Goal: Information Seeking & Learning: Learn about a topic

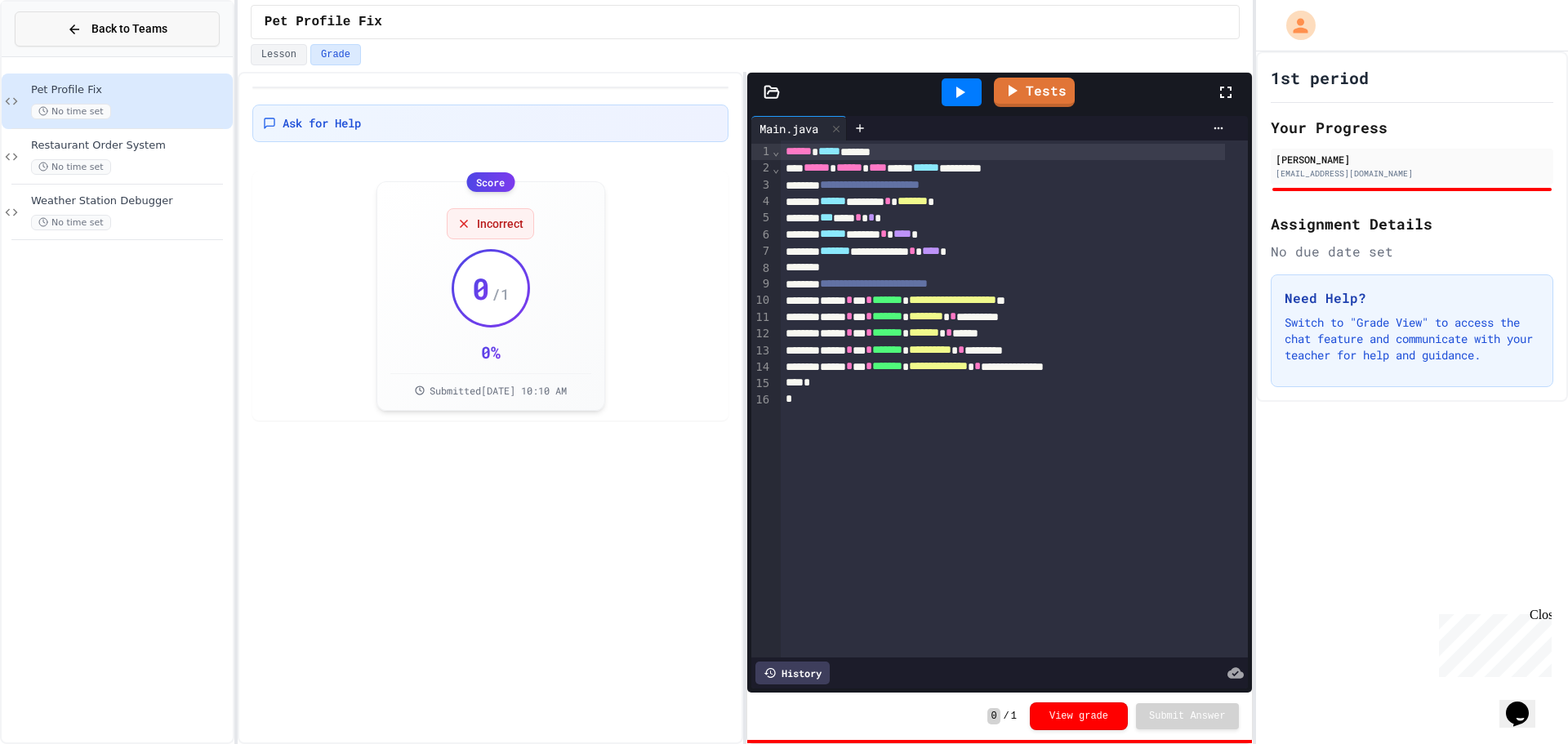
click at [141, 30] on span "Back to Teams" at bounding box center [129, 29] width 76 height 17
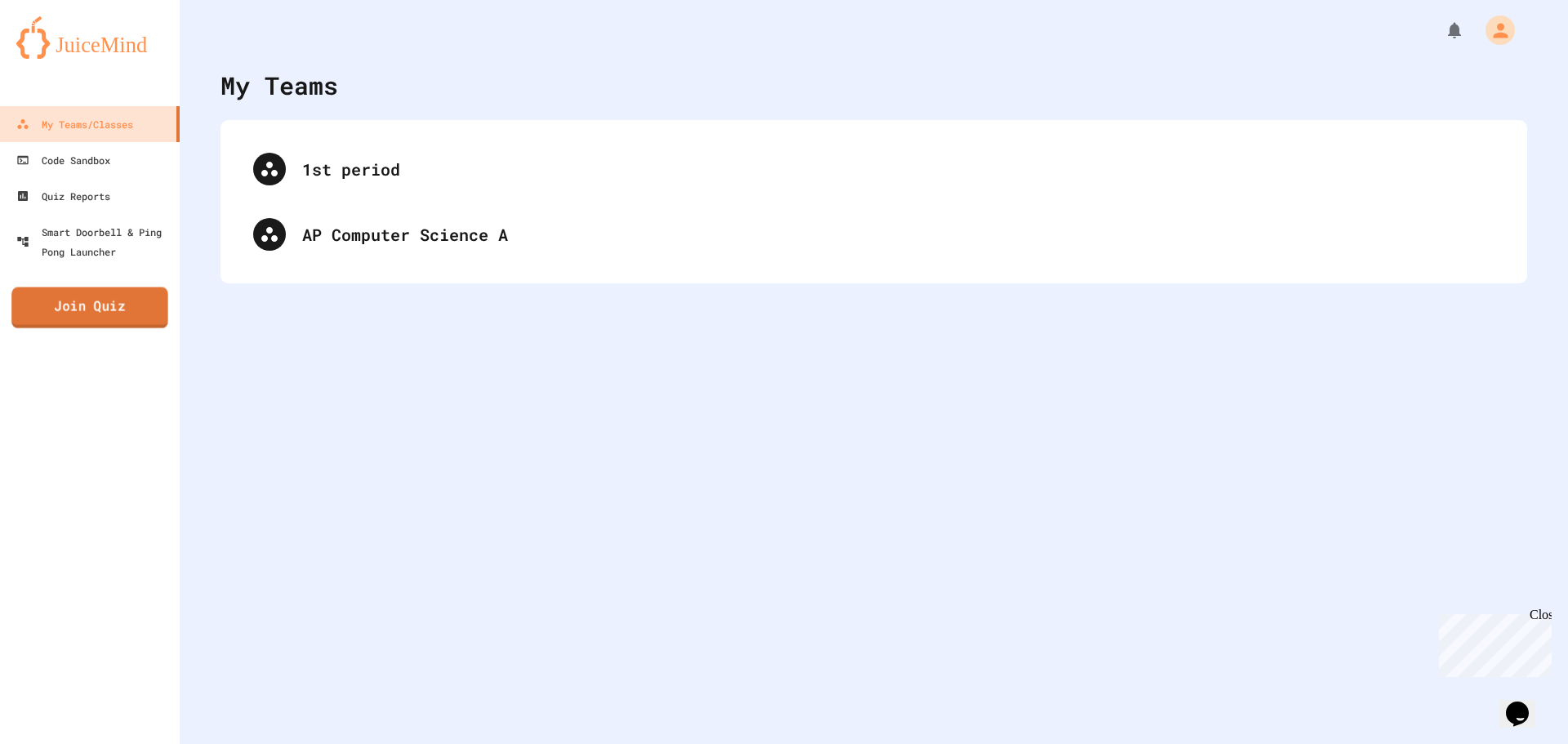
click at [111, 311] on link "Join Quiz" at bounding box center [90, 308] width 157 height 40
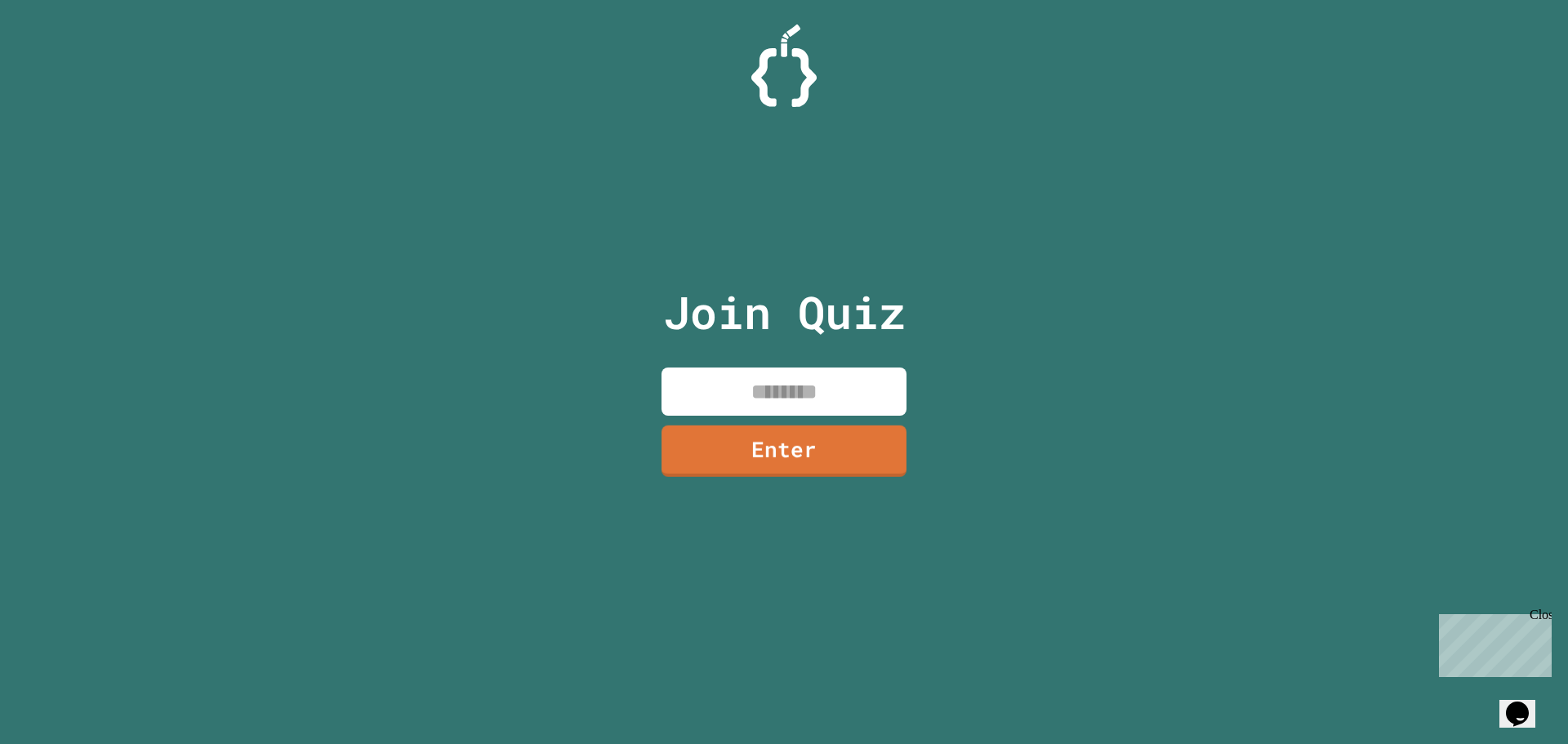
click at [776, 396] on input at bounding box center [784, 392] width 244 height 48
type input "********"
click at [875, 441] on link "Enter" at bounding box center [784, 449] width 240 height 54
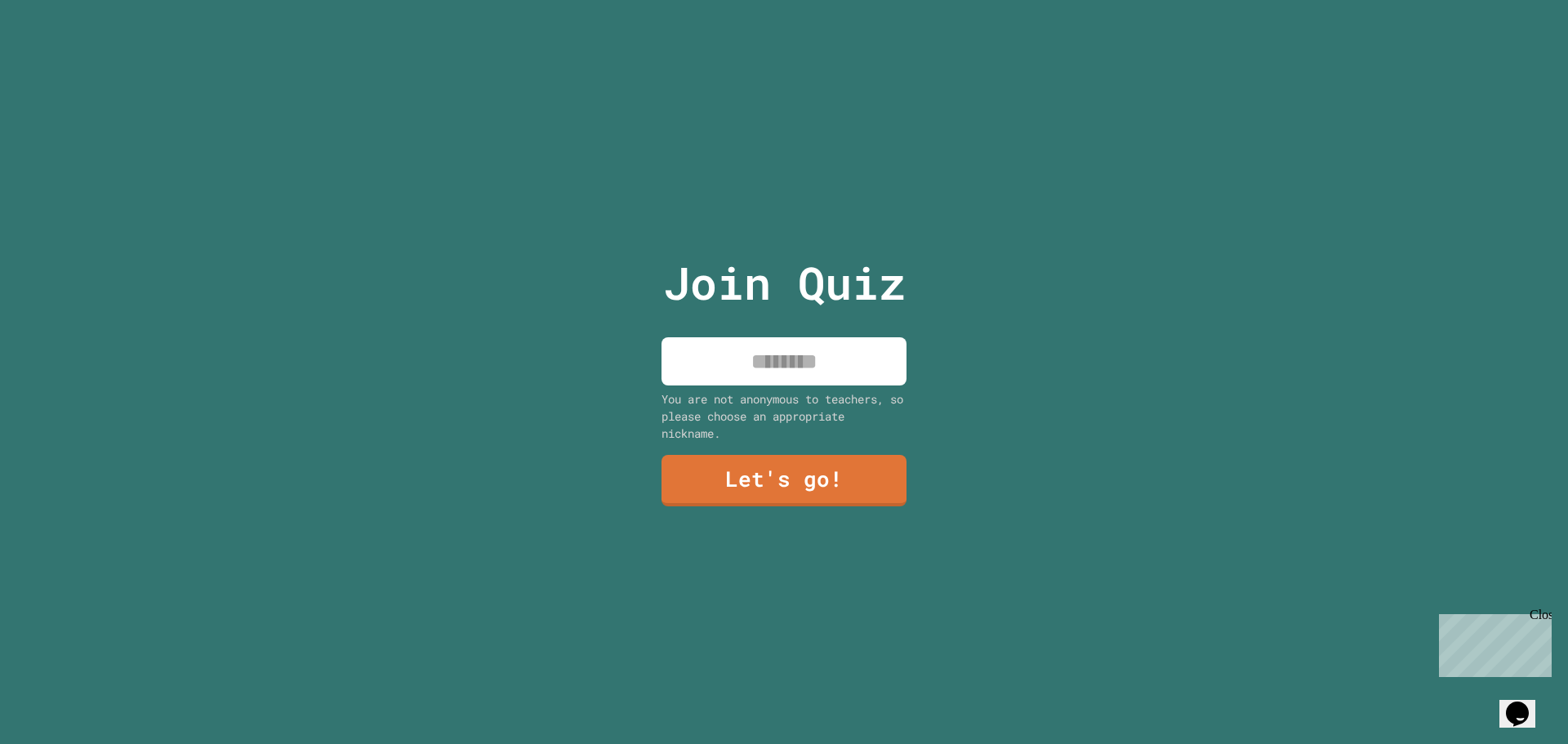
click at [768, 369] on input at bounding box center [784, 361] width 244 height 48
type input "*******"
click at [791, 473] on link "Let's go!" at bounding box center [784, 479] width 242 height 54
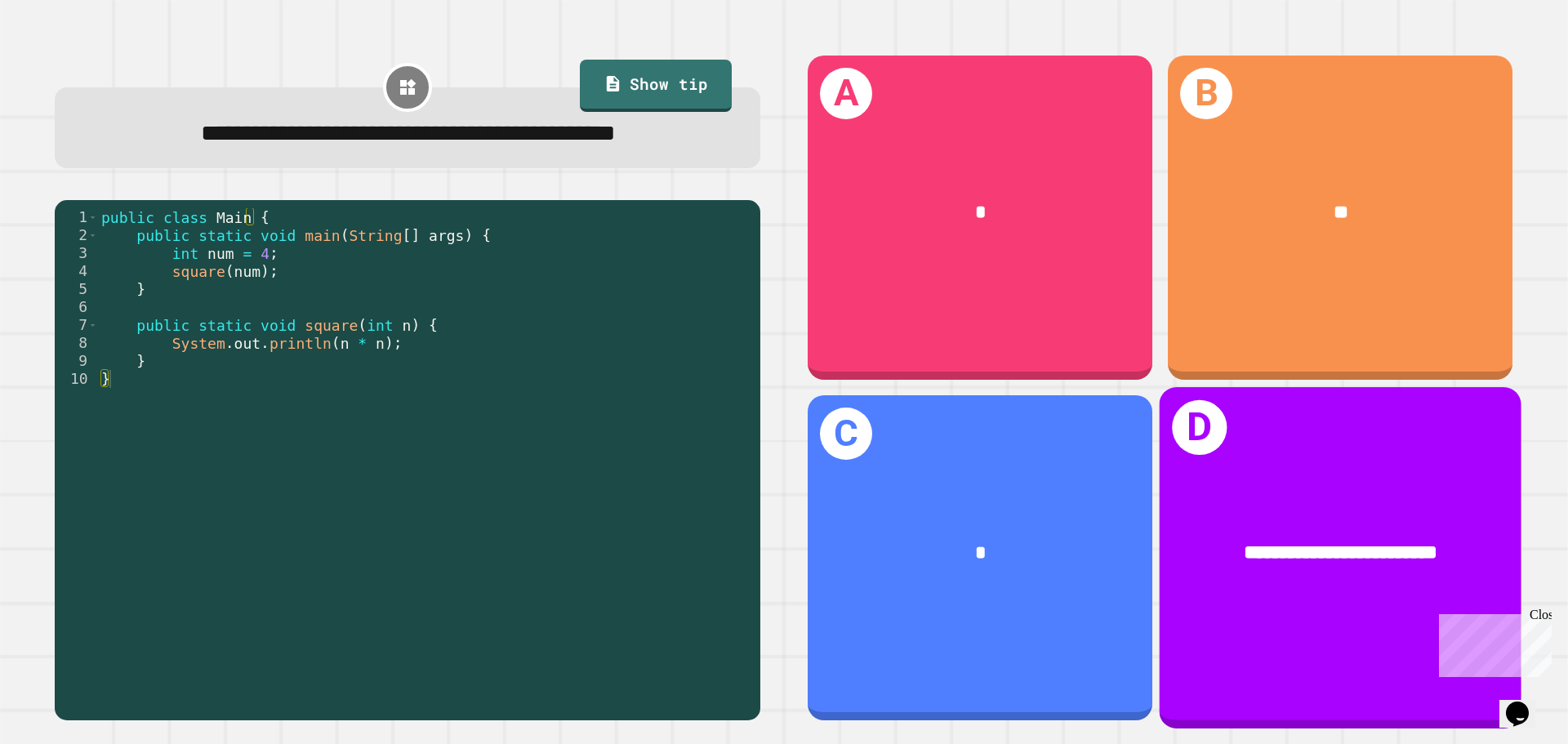
click at [1394, 567] on div "**********" at bounding box center [1341, 553] width 362 height 110
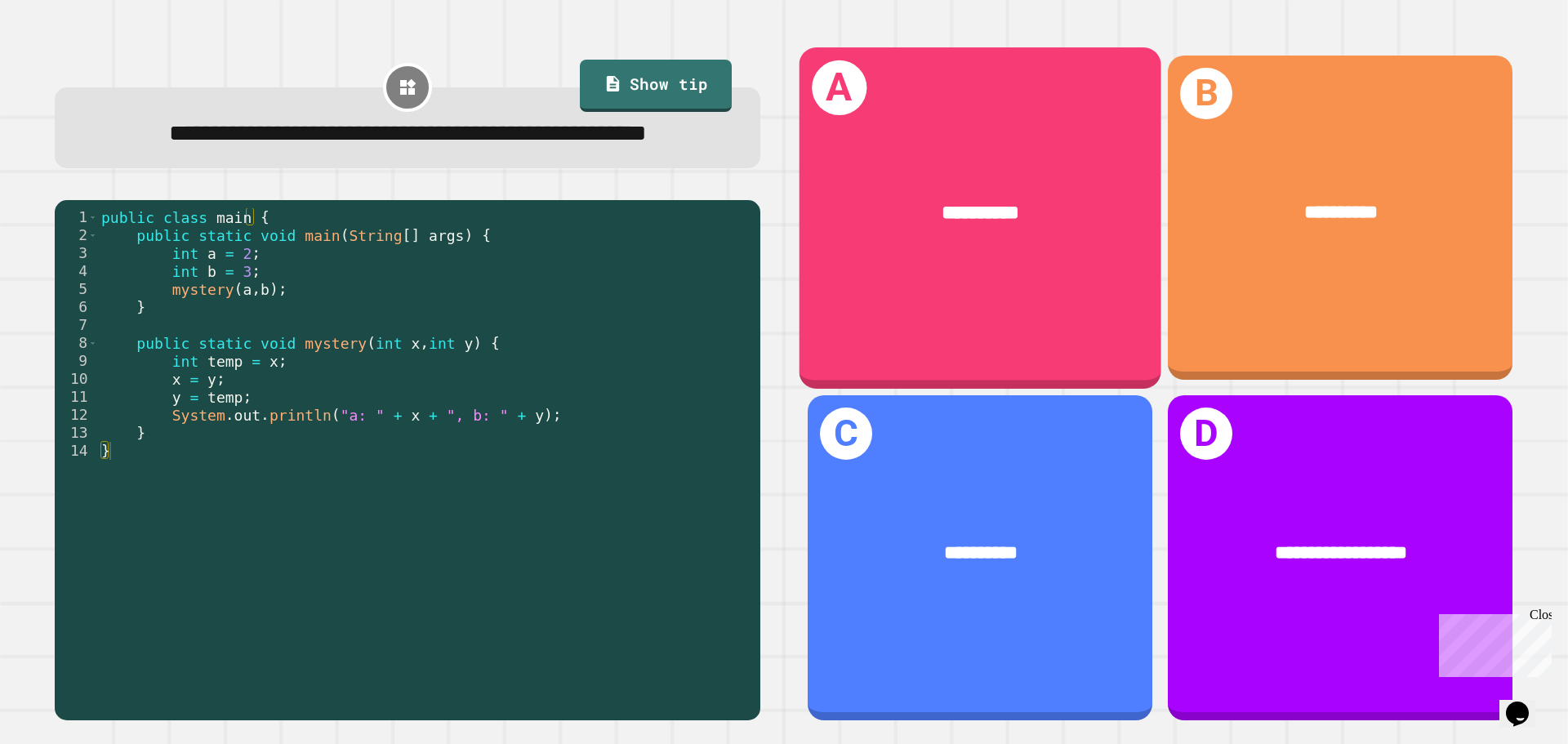
click at [956, 244] on div "**********" at bounding box center [981, 214] width 362 height 110
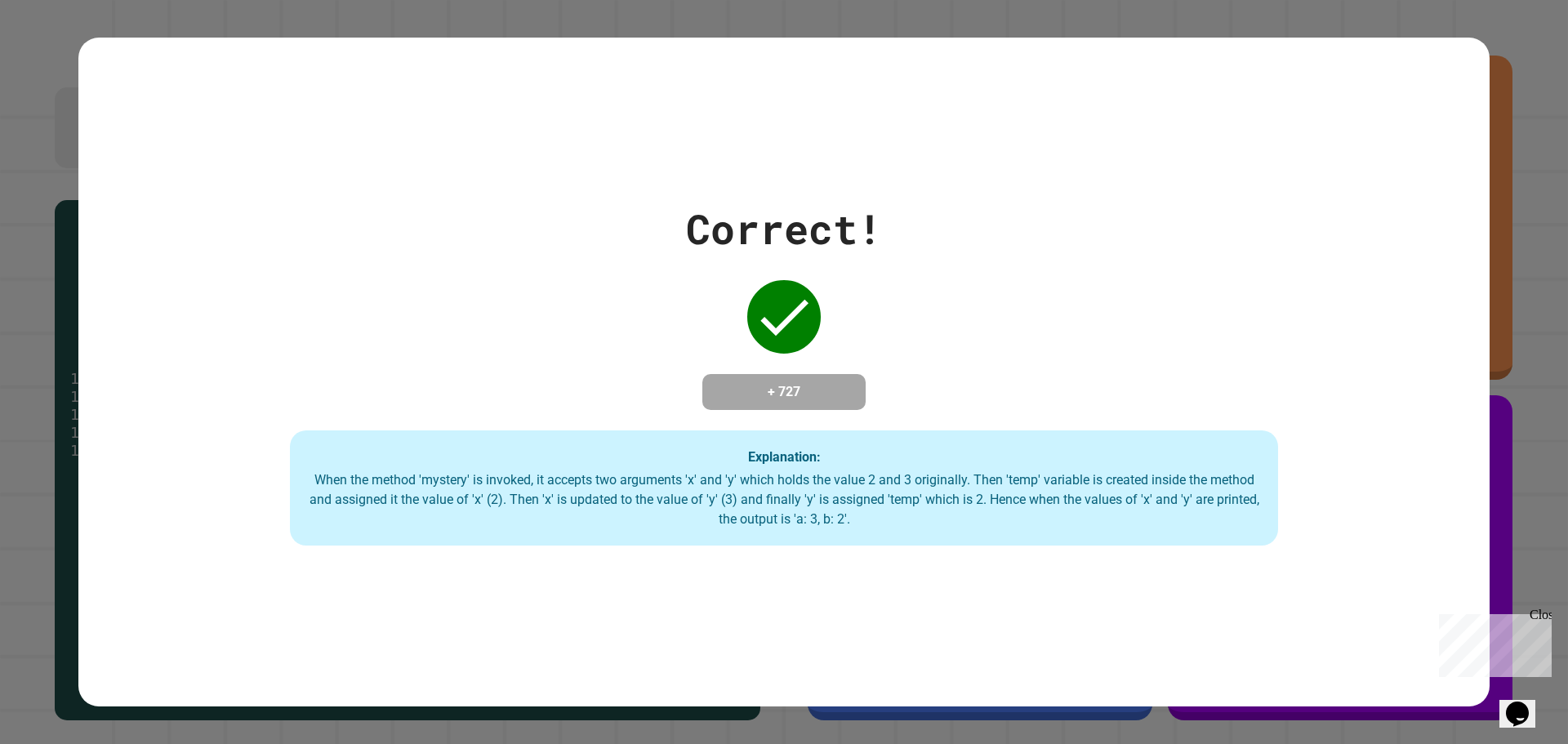
drag, startPoint x: 121, startPoint y: 357, endPoint x: 67, endPoint y: 302, distance: 77.1
drag, startPoint x: 67, startPoint y: 302, endPoint x: 576, endPoint y: 298, distance: 509.0
click at [576, 298] on div "Correct! + 727 Explanation: When the method 'mystery' is invoked, it accepts tw…" at bounding box center [784, 372] width 1411 height 347
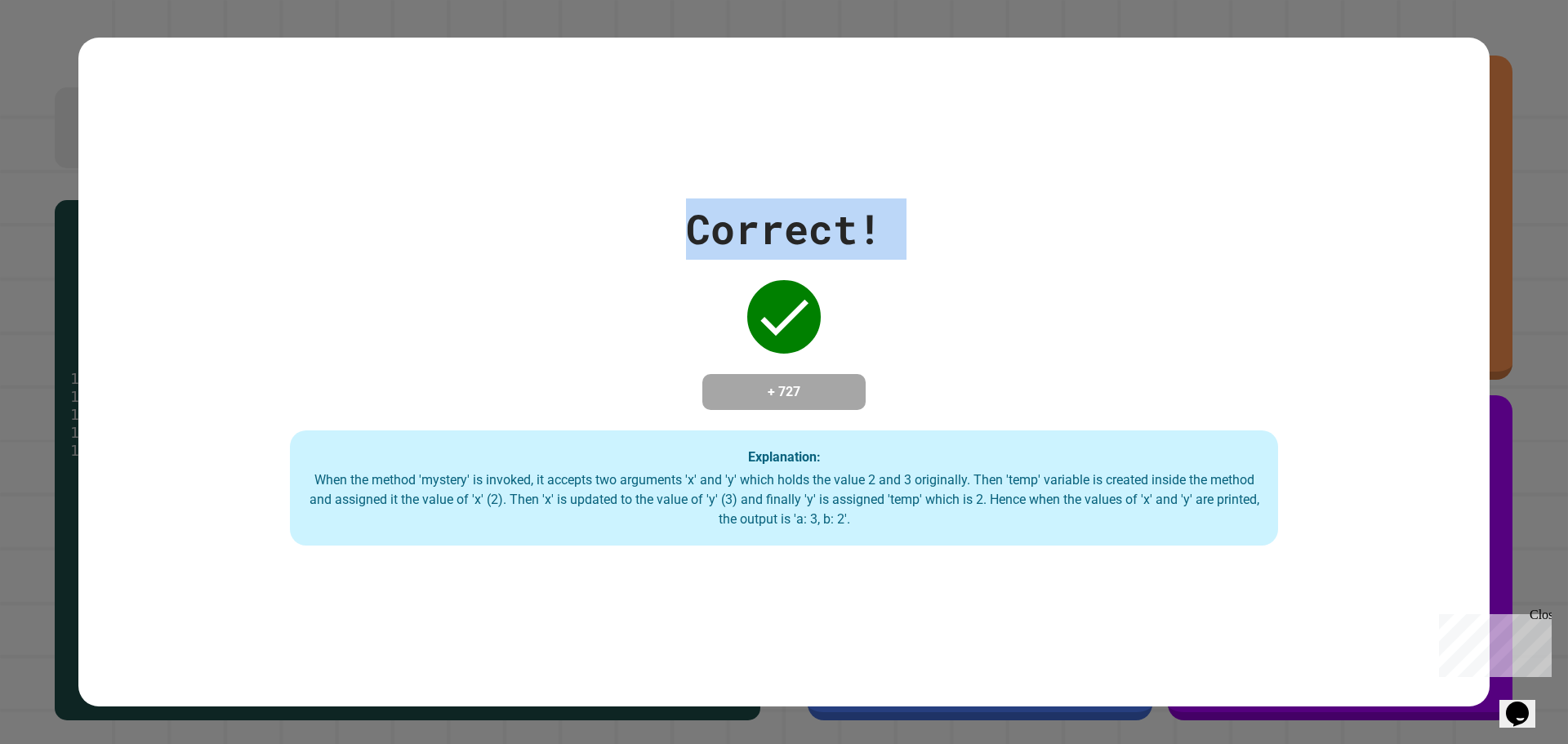
drag, startPoint x: 670, startPoint y: 256, endPoint x: 862, endPoint y: 285, distance: 194.2
click at [862, 288] on div "Correct! + 727 Explanation: When the method 'mystery' is invoked, it accepts tw…" at bounding box center [784, 372] width 1411 height 347
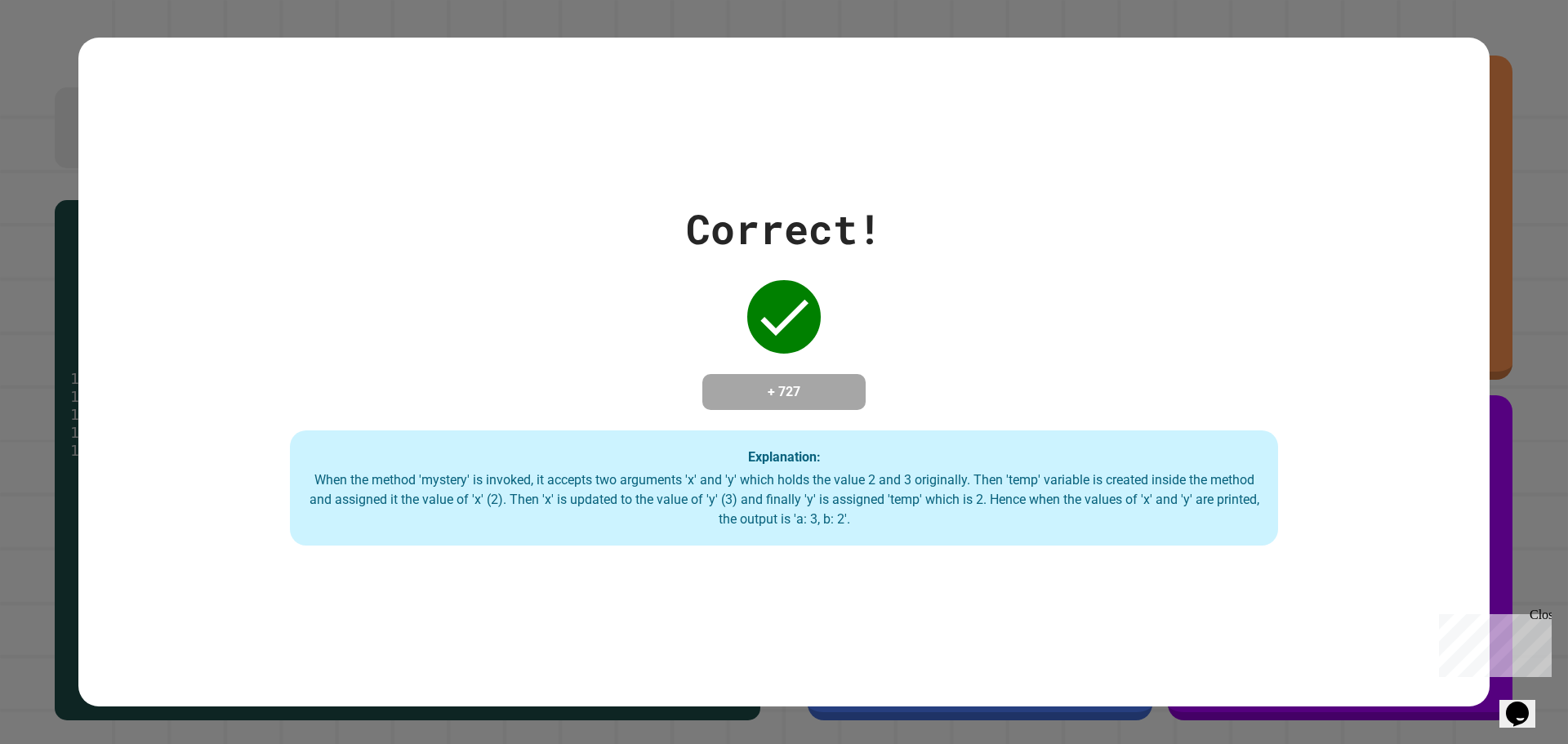
click at [1251, 137] on div "Correct! + 727 Explanation: When the method 'mystery' is invoked, it accepts tw…" at bounding box center [784, 372] width 1411 height 670
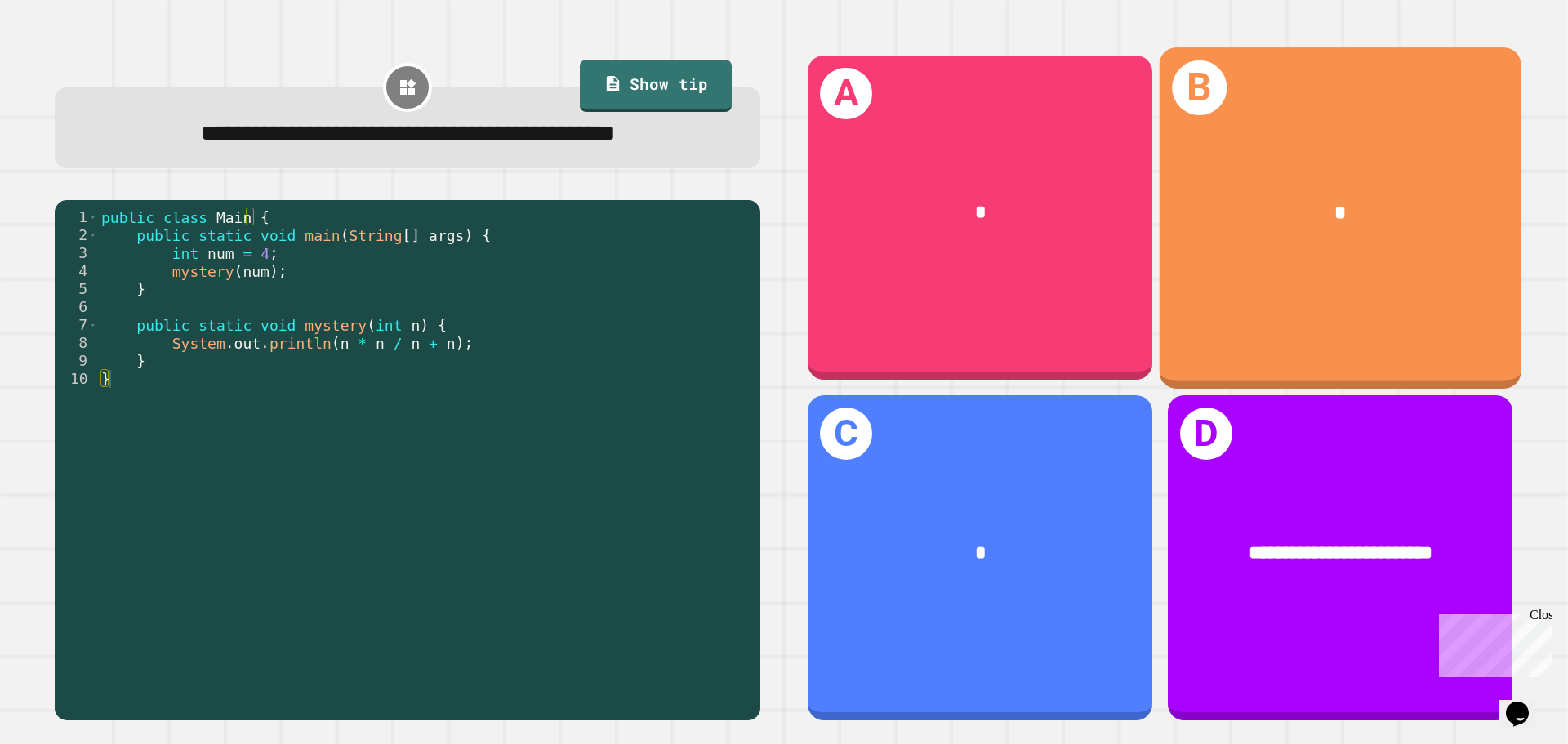
click at [1280, 256] on div "*" at bounding box center [1341, 214] width 362 height 110
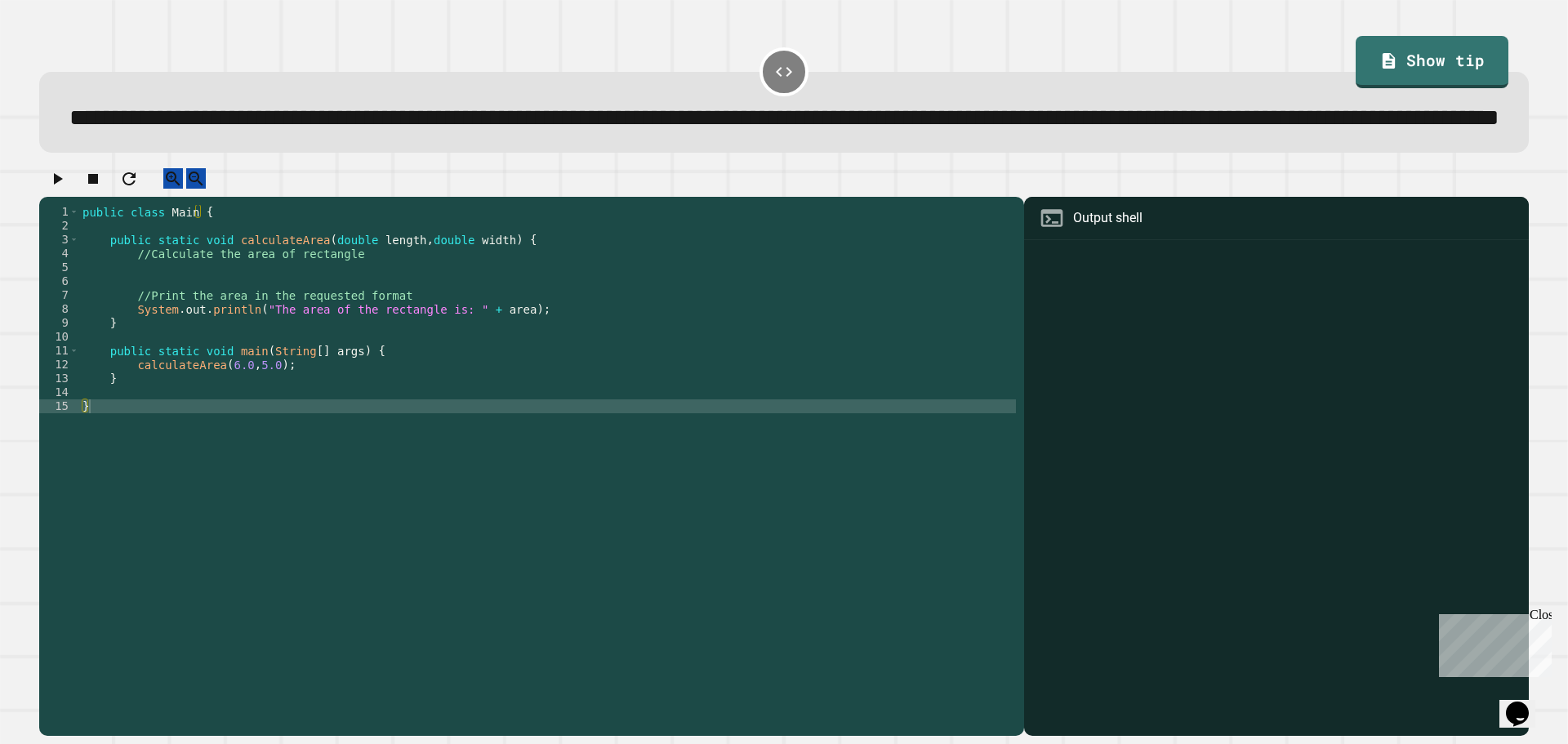
click at [131, 321] on div "public class Main { public static void calculateArea ( double length , double w…" at bounding box center [547, 434] width 937 height 458
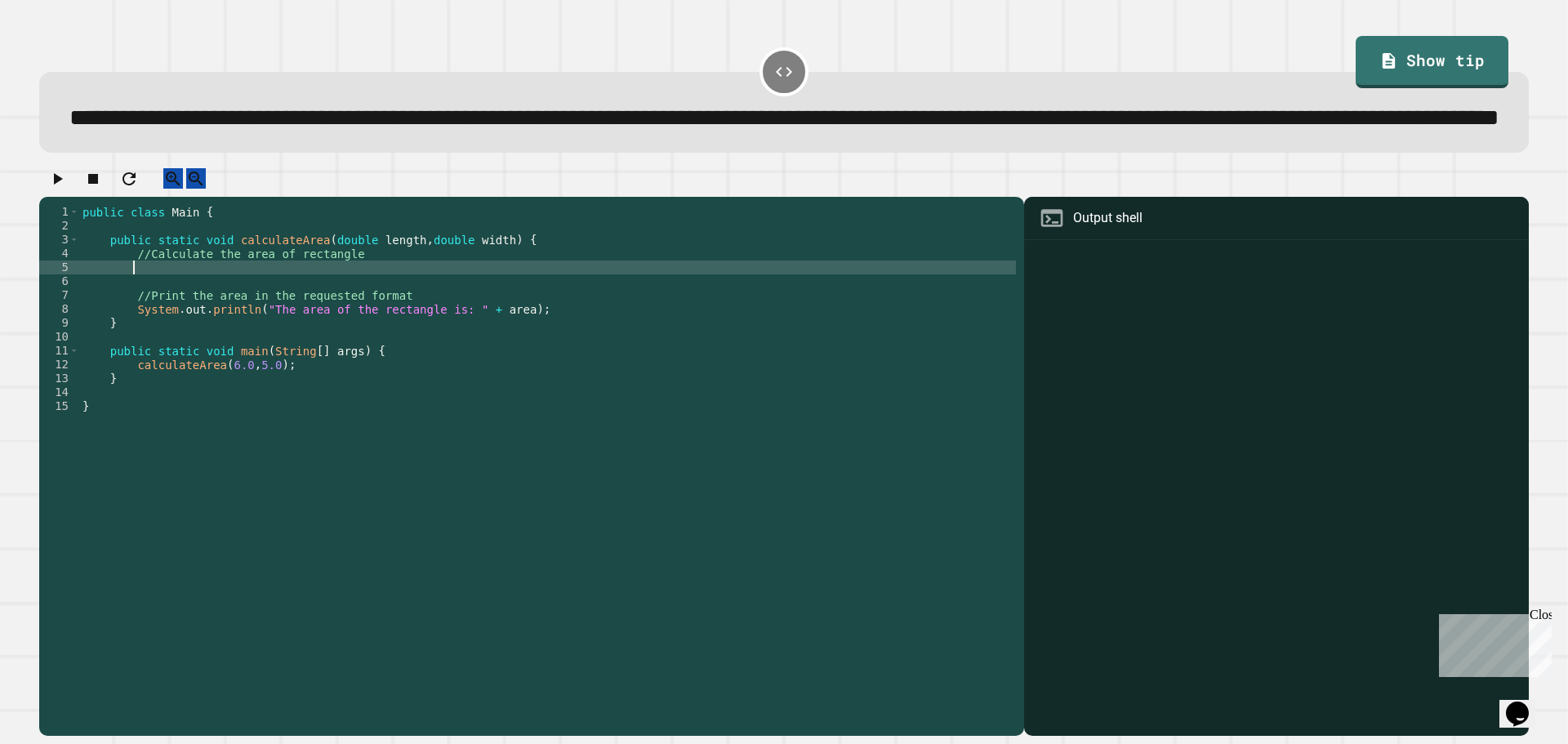
type textarea "*"
type textarea "**********"
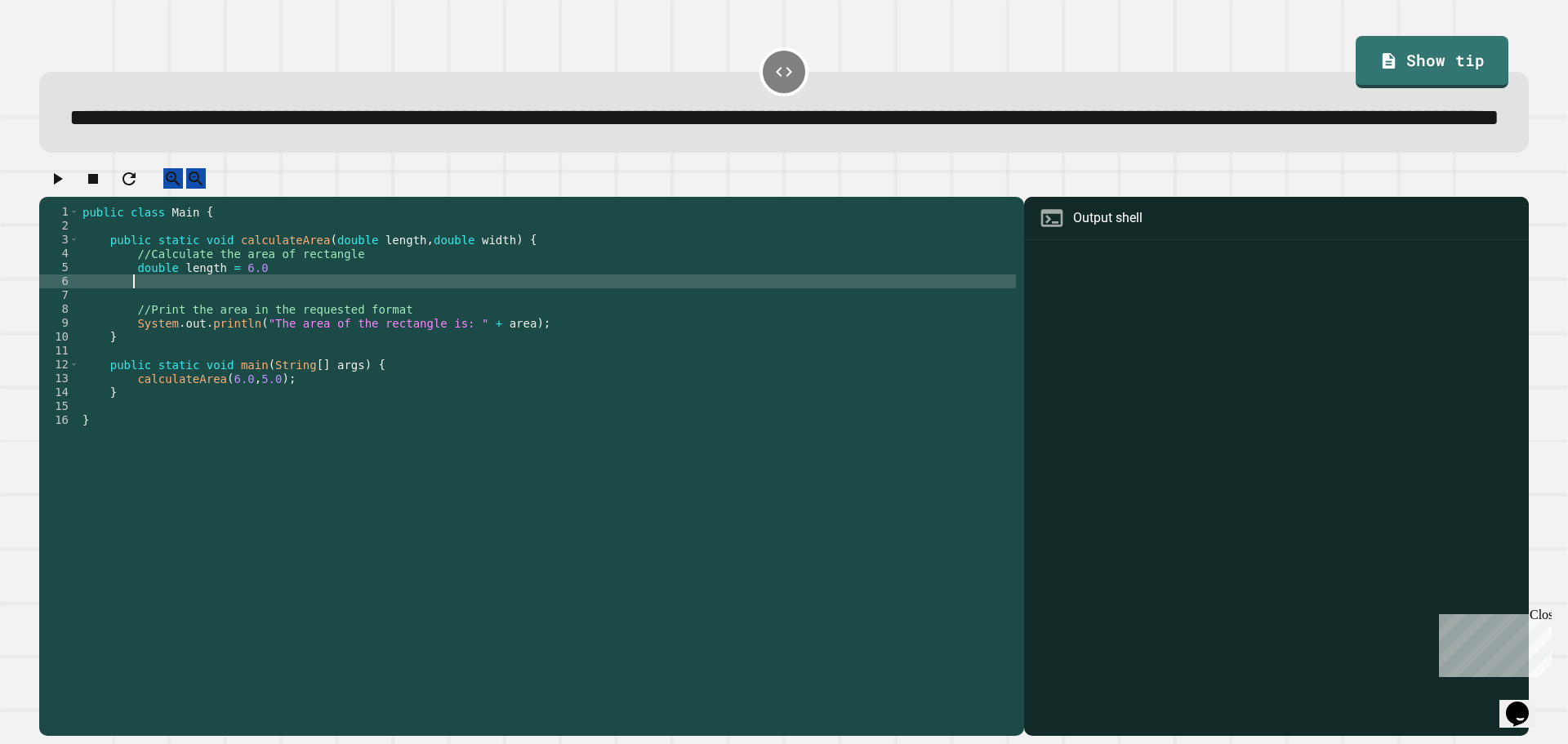
scroll to position [0, 1]
click at [258, 323] on div "public class Main { public static void calculateArea ( double length , double w…" at bounding box center [547, 434] width 937 height 458
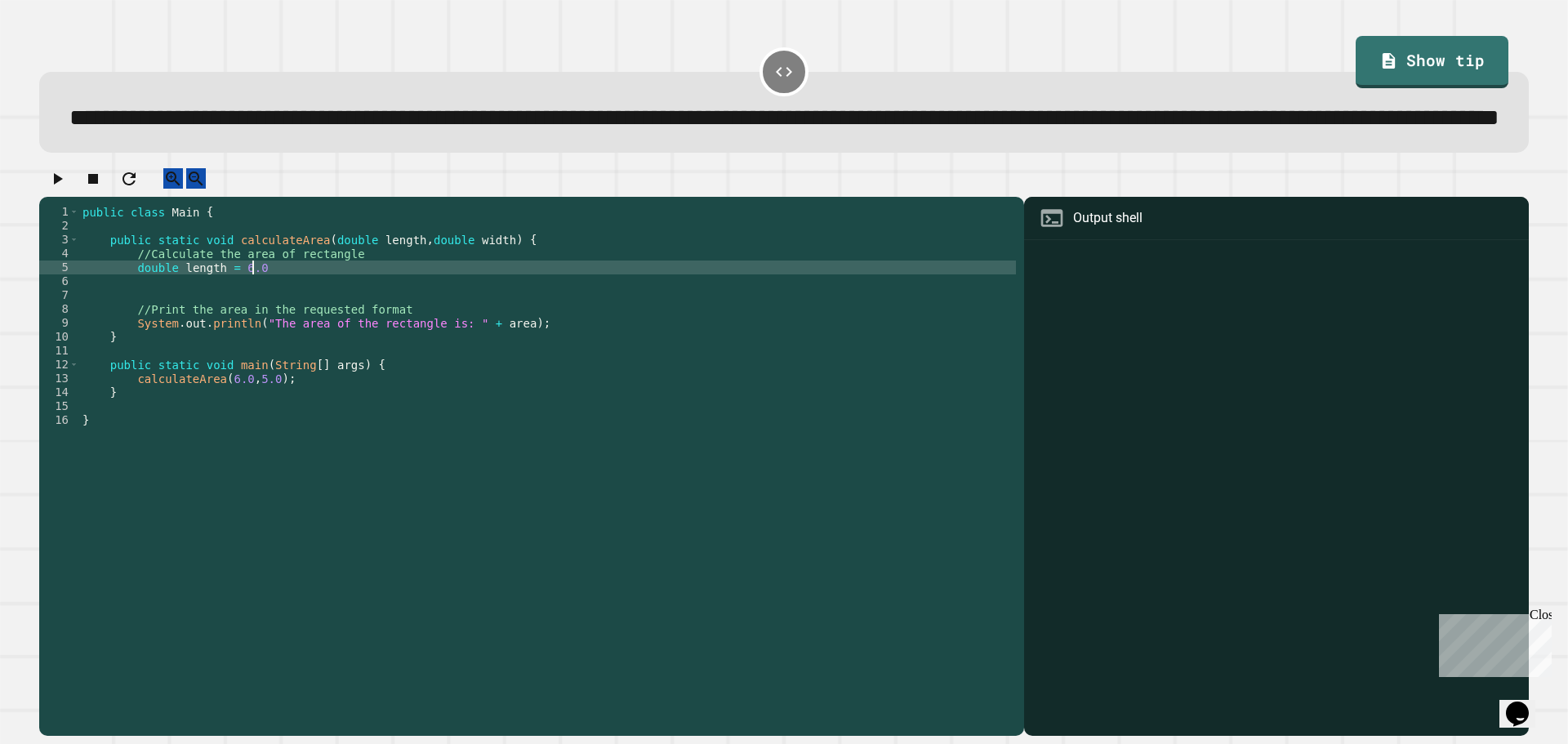
type textarea "**********"
click at [134, 332] on div "public class Main { public static void calculateArea ( double length , double w…" at bounding box center [547, 434] width 937 height 458
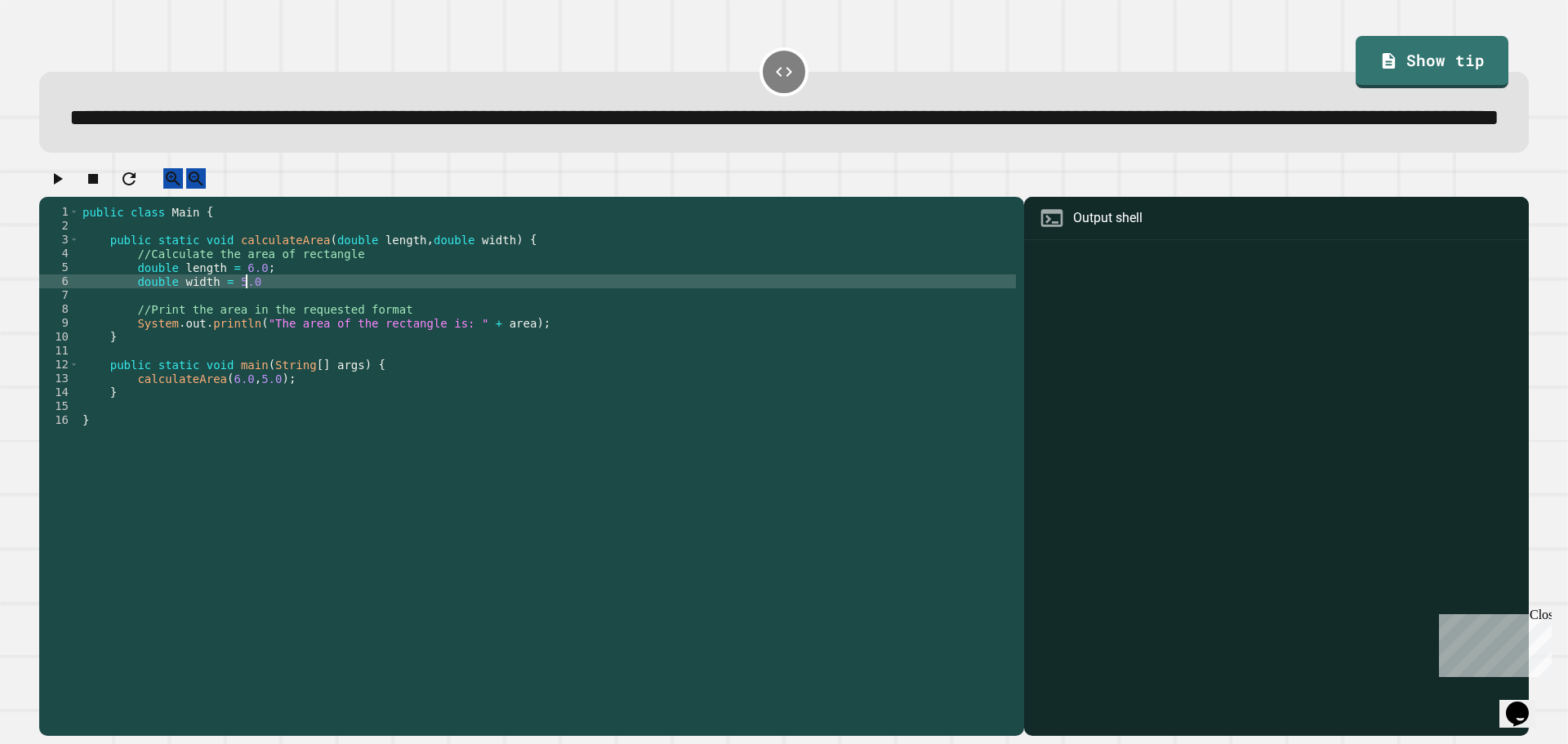
scroll to position [0, 11]
type textarea "**********"
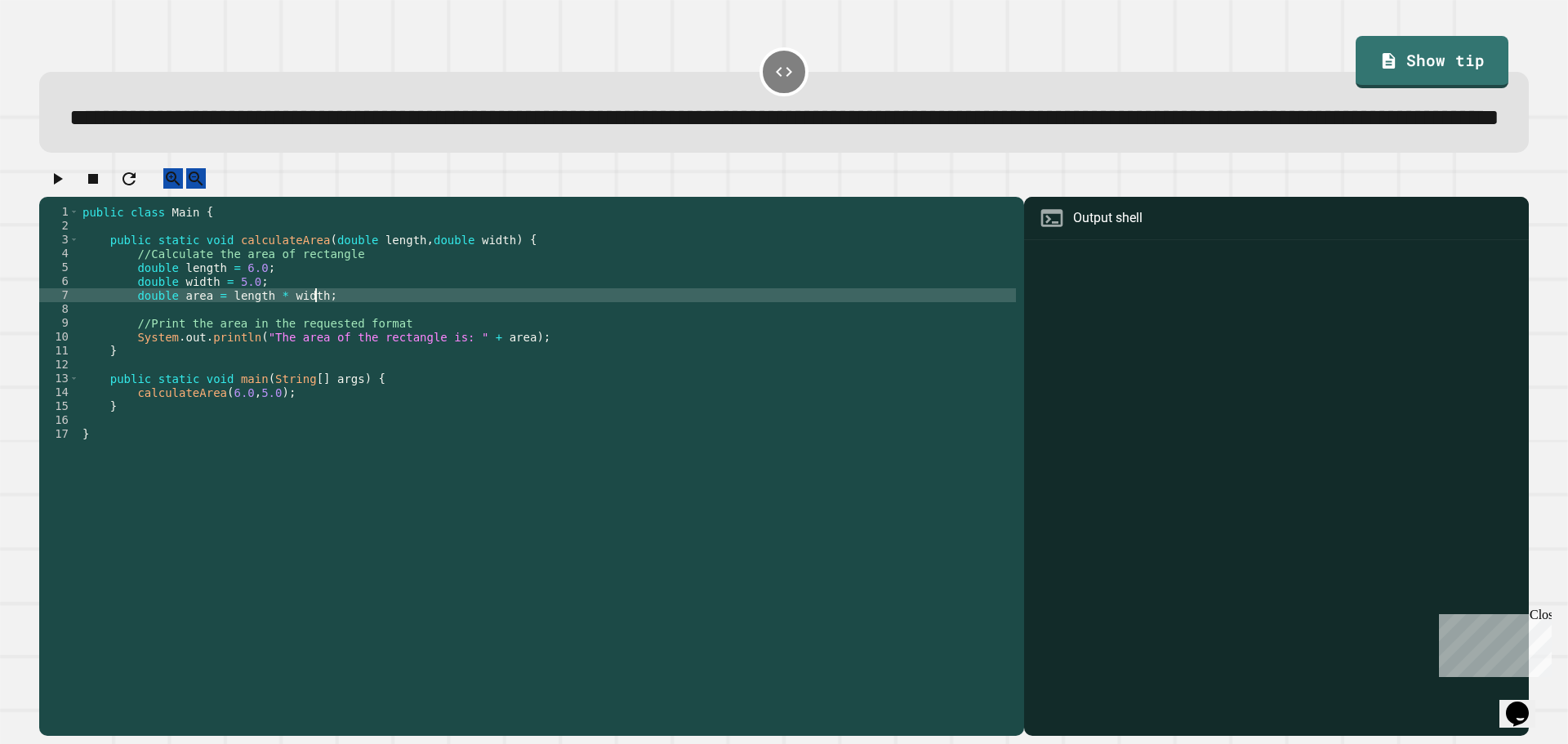
scroll to position [0, 15]
click at [54, 189] on button "button" at bounding box center [57, 178] width 19 height 20
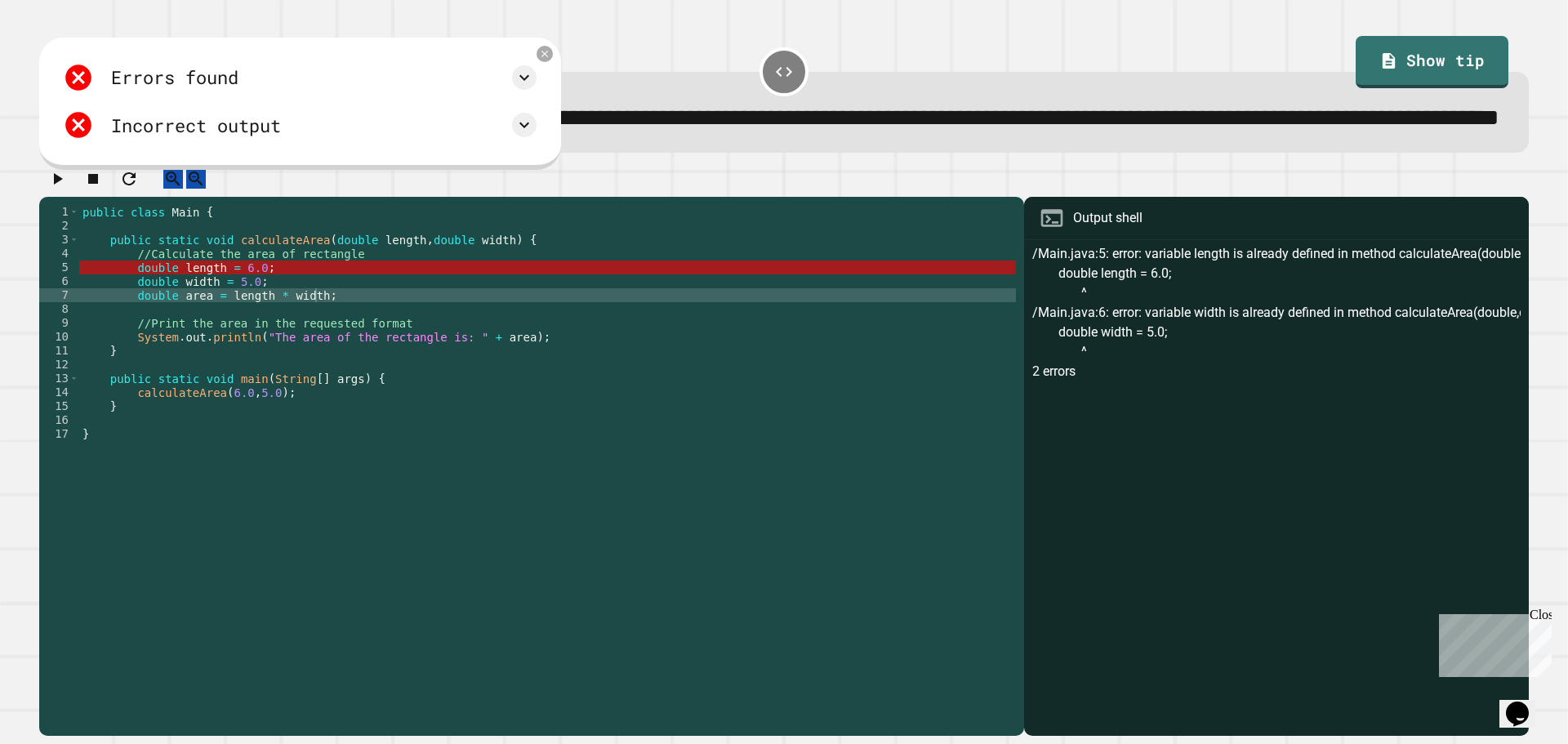
scroll to position [0, 12]
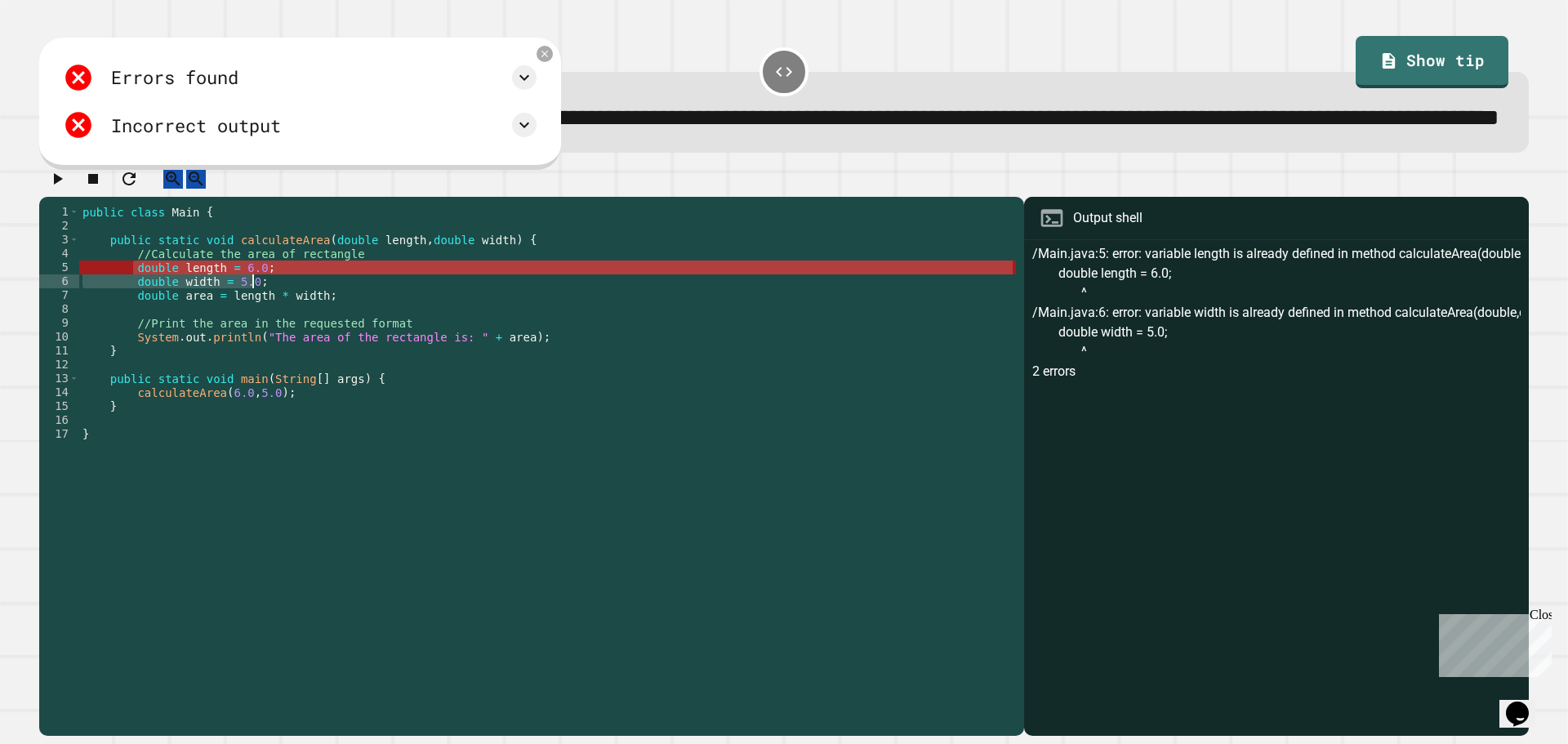
drag, startPoint x: 132, startPoint y: 321, endPoint x: 250, endPoint y: 334, distance: 118.7
click at [250, 334] on div "public class Main { public static void calculateArea ( double length , double w…" at bounding box center [547, 434] width 937 height 458
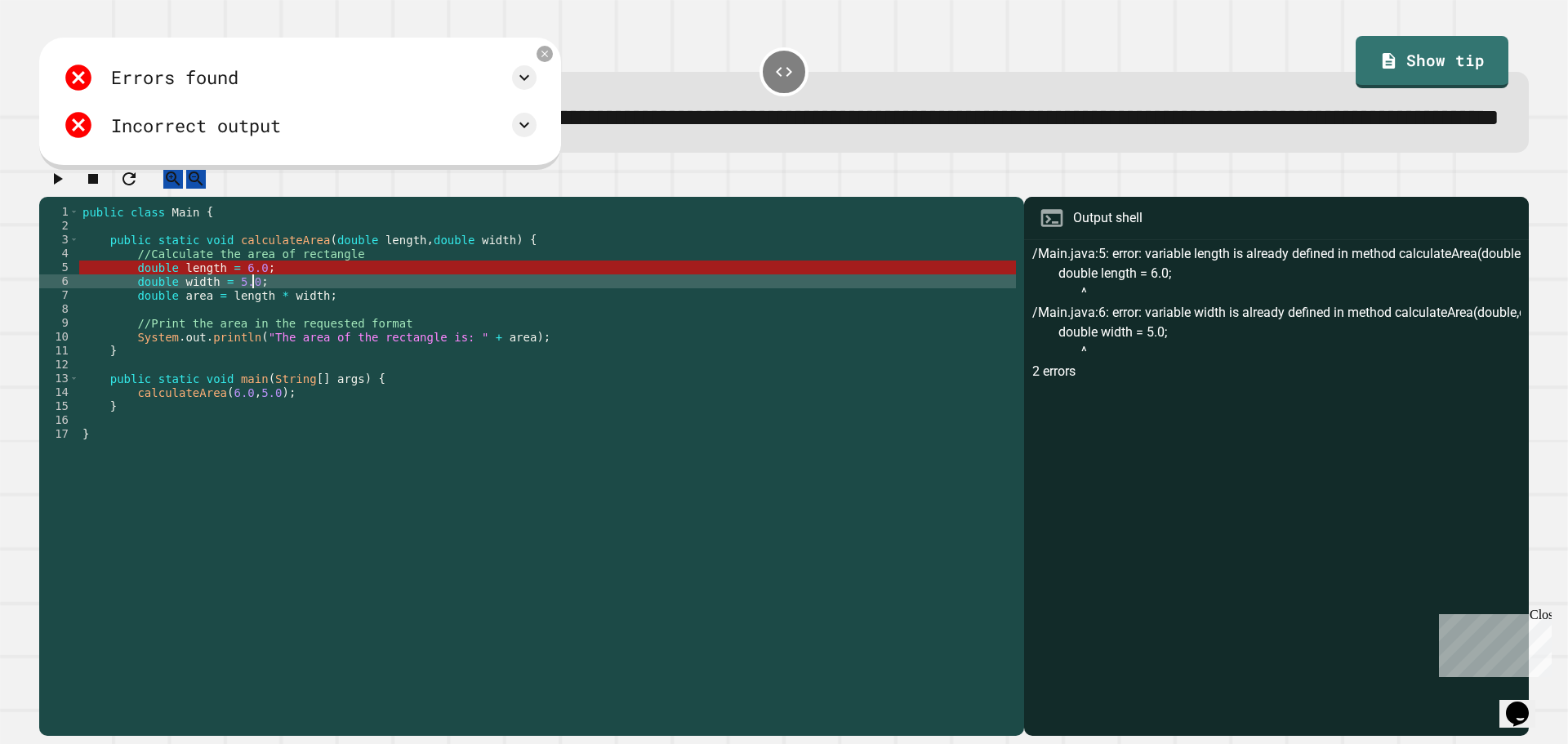
click at [253, 335] on div "public class Main { public static void calculateArea ( double length , double w…" at bounding box center [547, 434] width 937 height 458
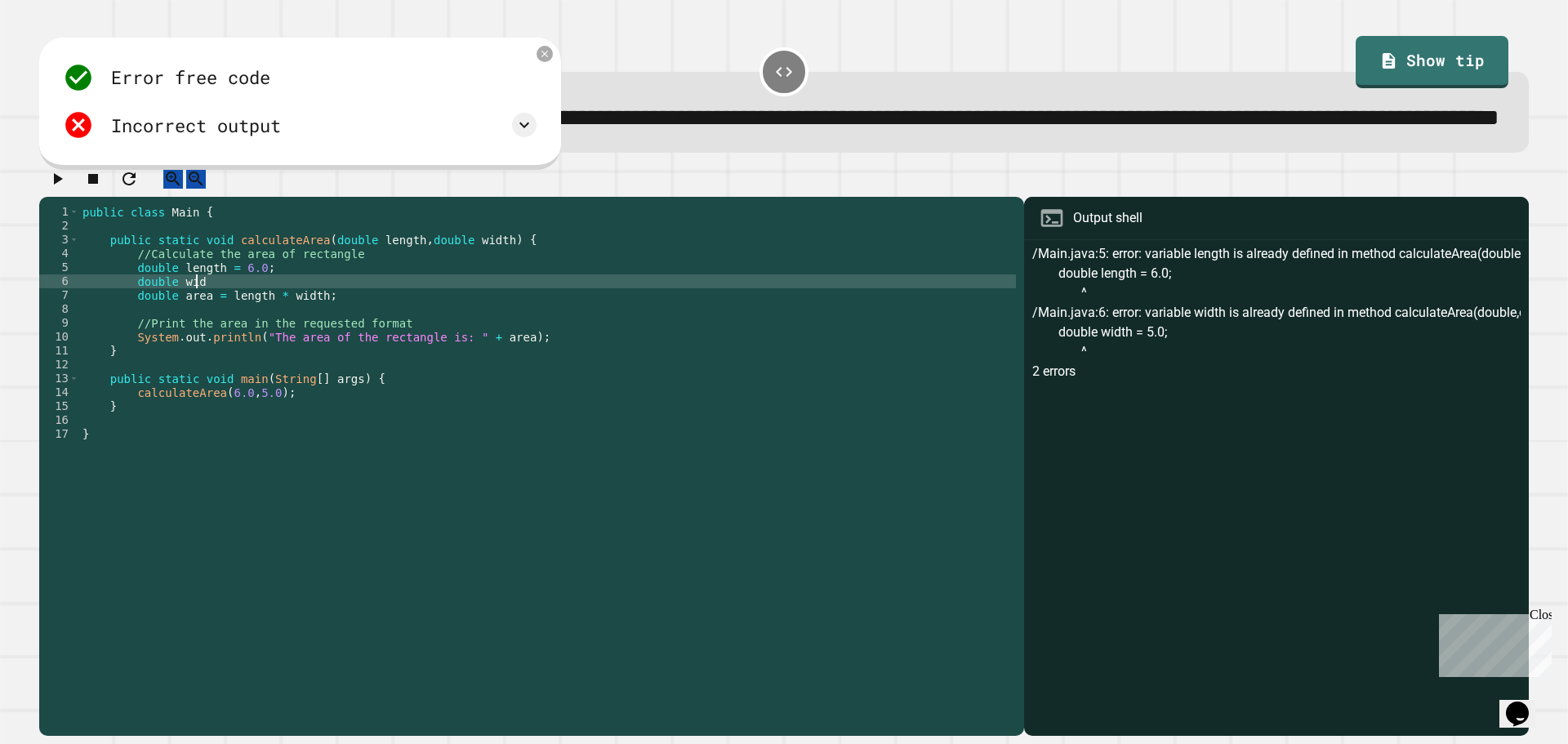
scroll to position [0, 5]
type textarea "*"
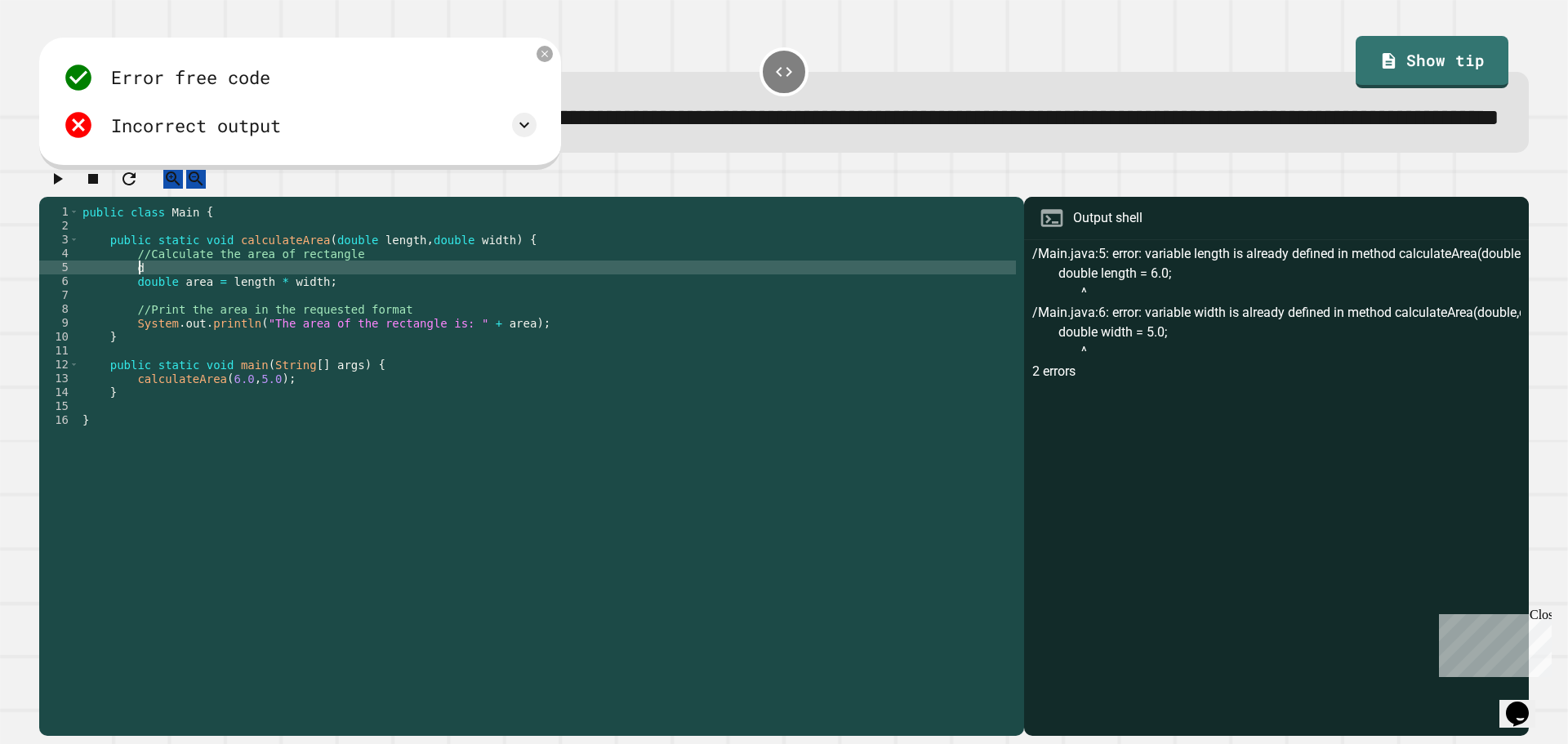
type textarea "*"
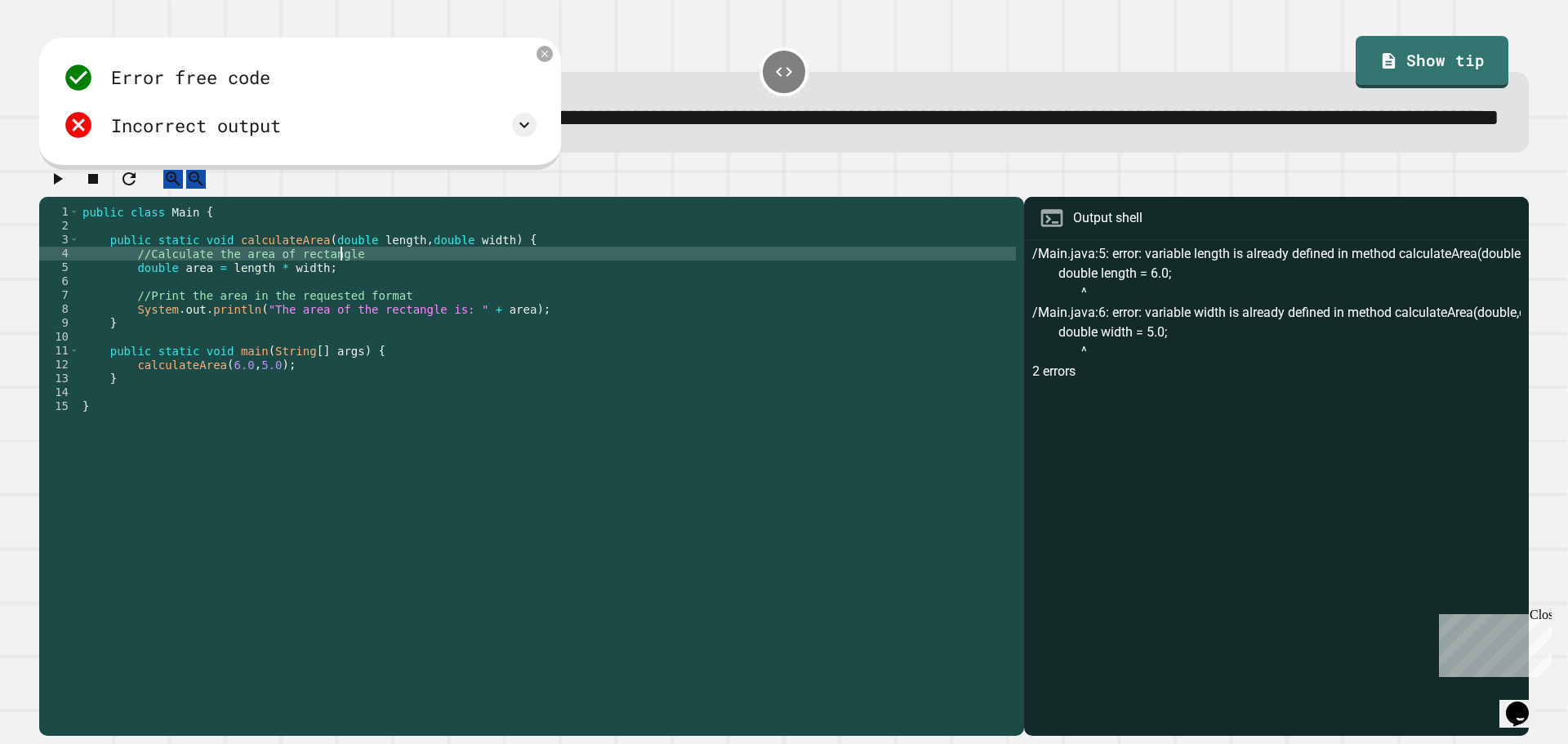
type textarea "**********"
click at [67, 189] on icon "button" at bounding box center [57, 179] width 19 height 19
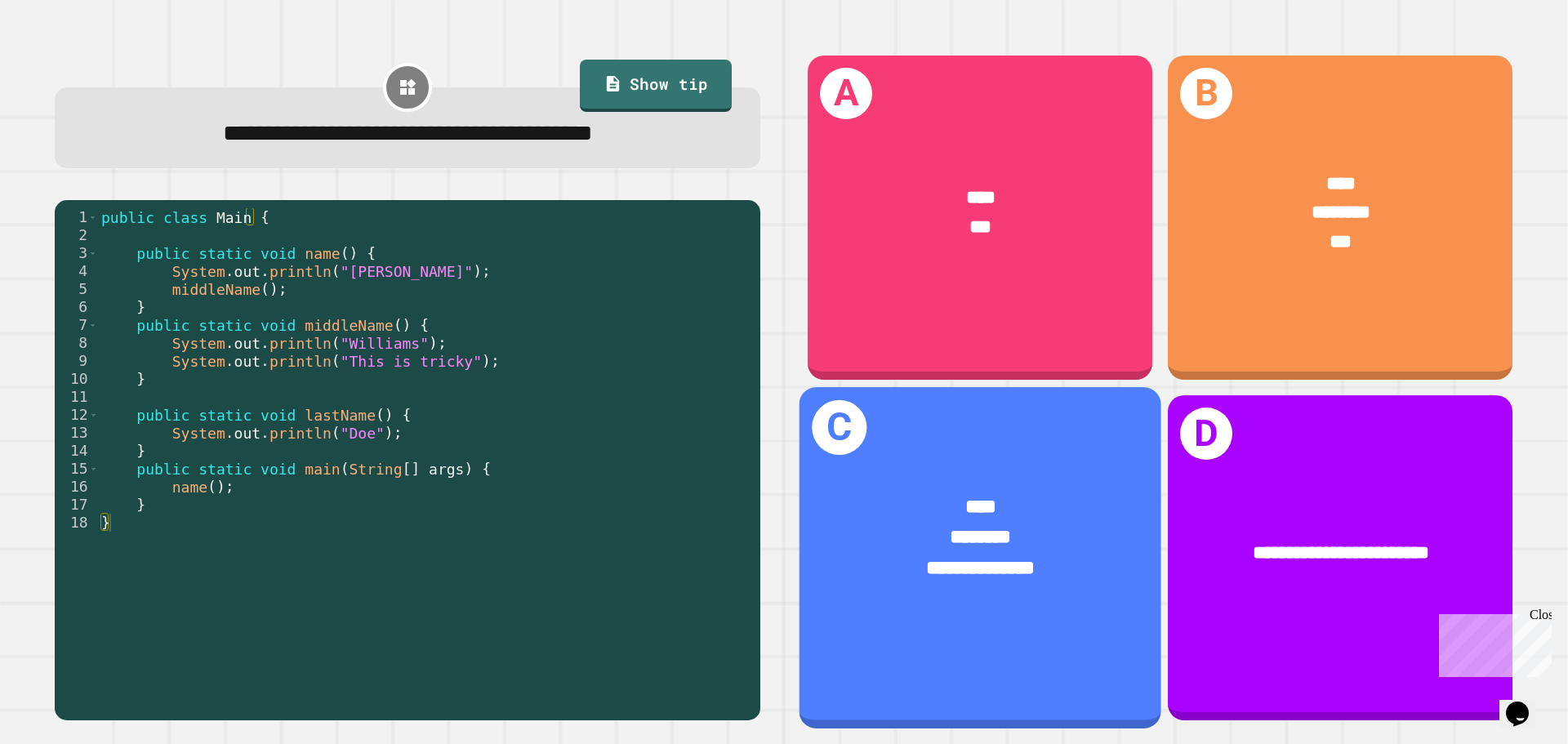
click at [1006, 557] on span "**********" at bounding box center [981, 567] width 108 height 19
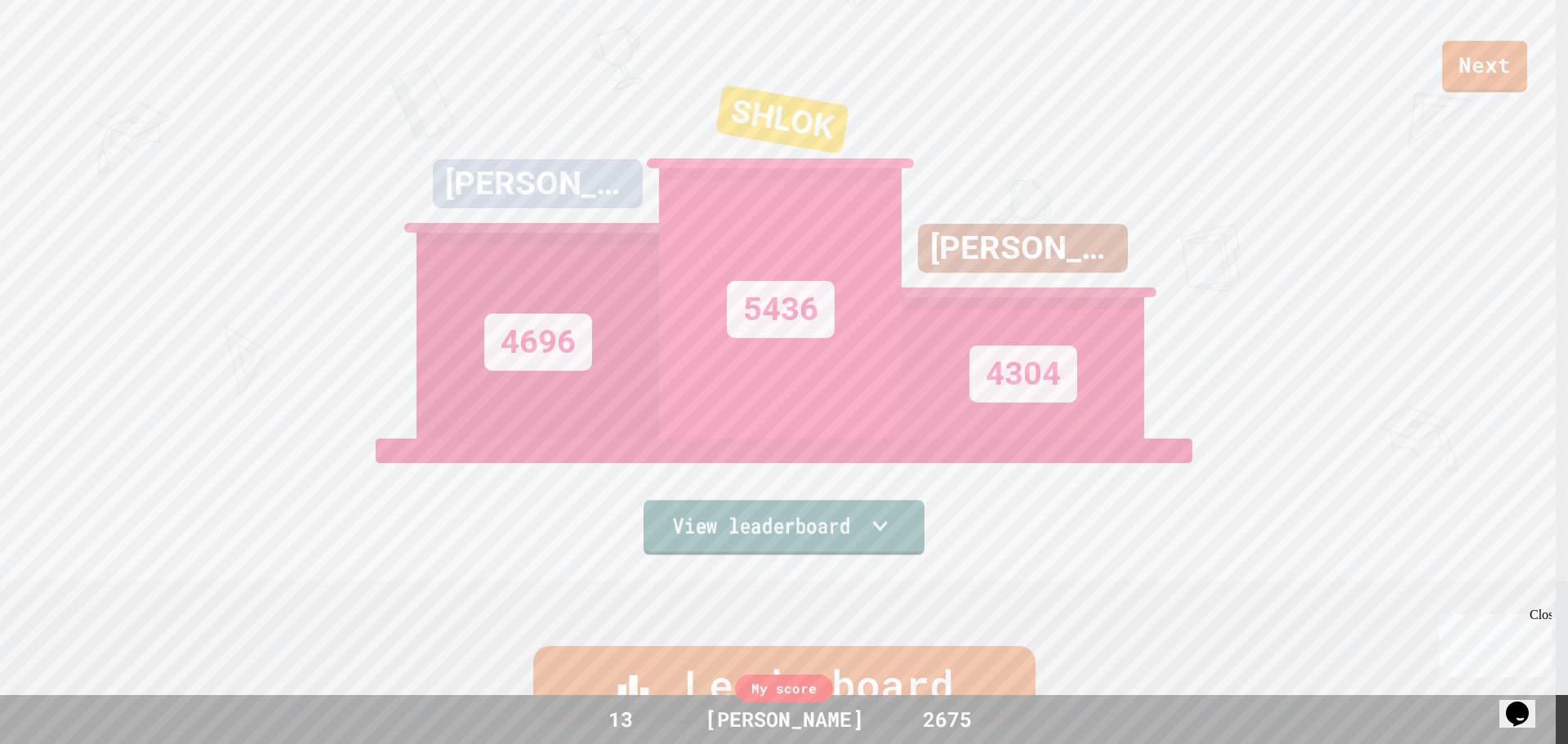
click at [895, 510] on icon at bounding box center [880, 526] width 30 height 35
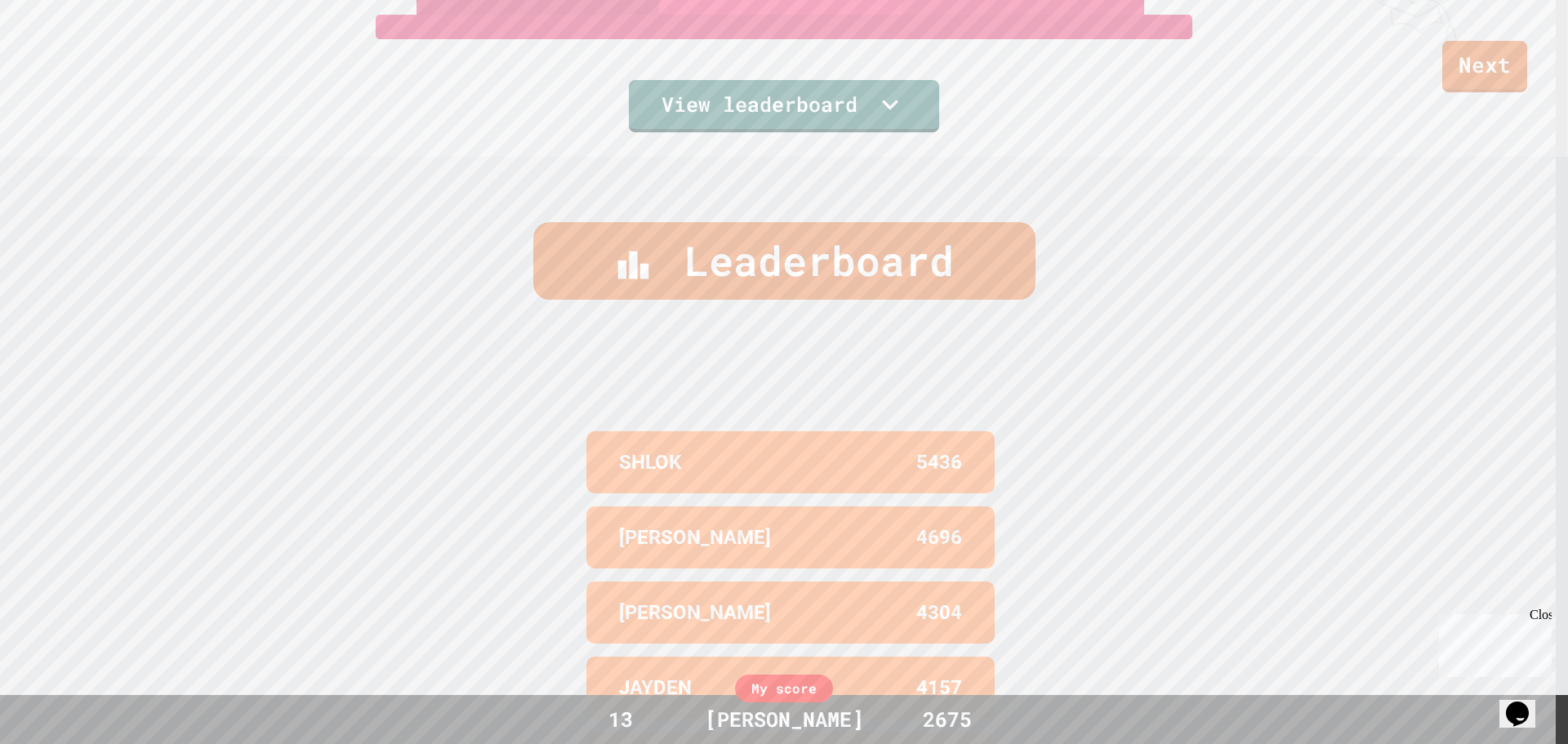
scroll to position [751, 0]
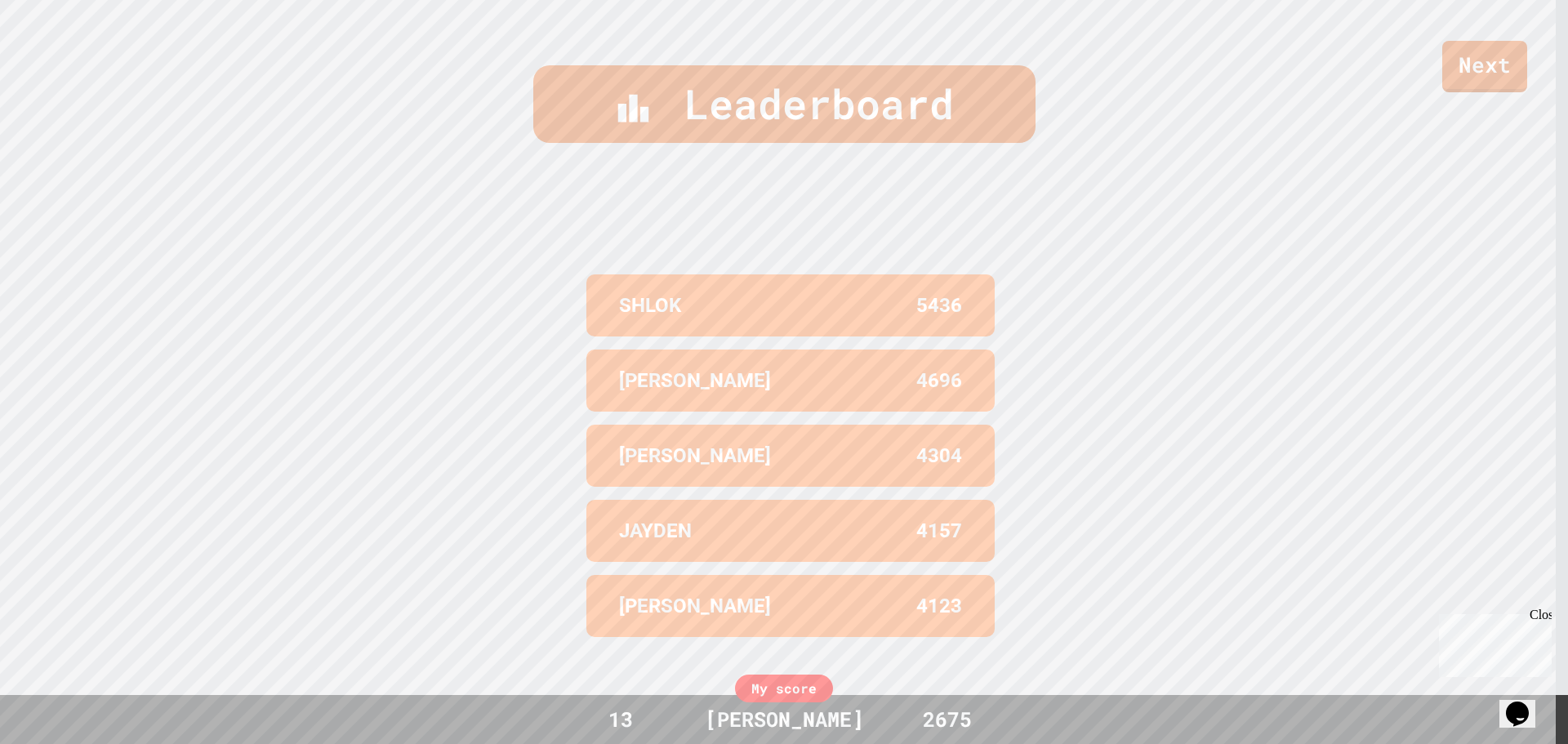
click at [803, 677] on div "My score" at bounding box center [784, 688] width 98 height 28
click at [794, 682] on div "My score" at bounding box center [784, 688] width 98 height 28
click at [944, 701] on div "My score 13 [PERSON_NAME] 2675" at bounding box center [784, 719] width 1568 height 49
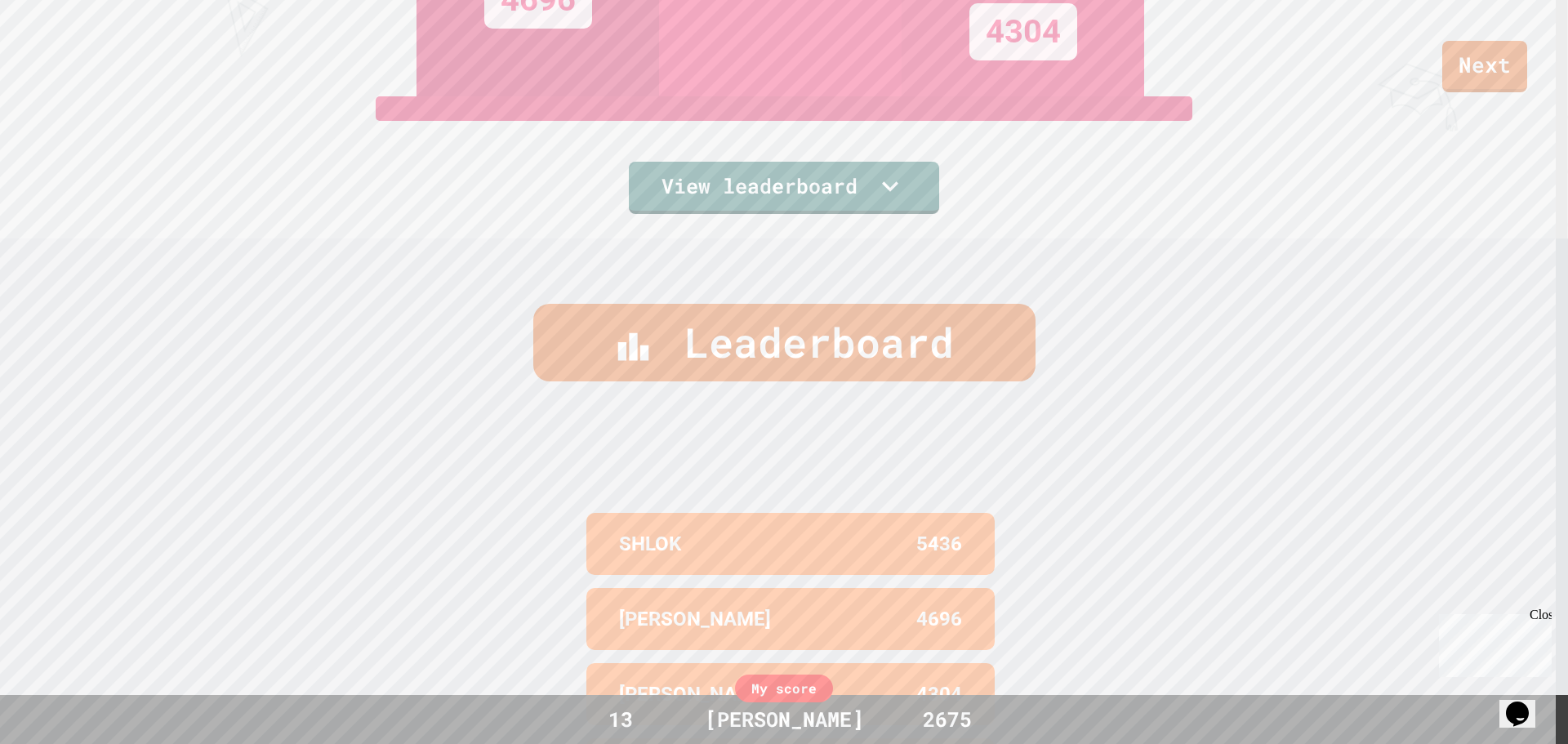
scroll to position [261, 0]
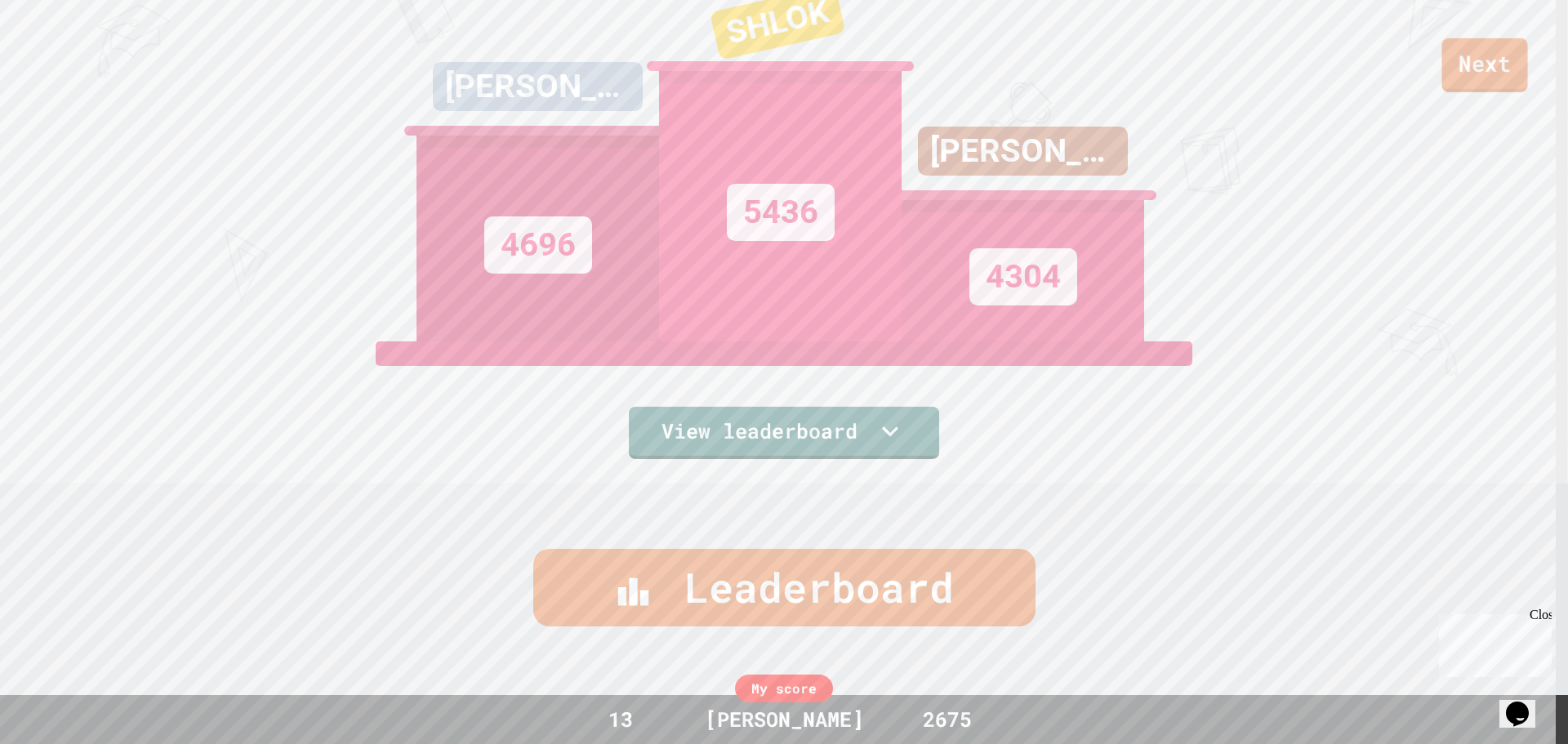
click at [1493, 75] on link "Next" at bounding box center [1484, 65] width 86 height 54
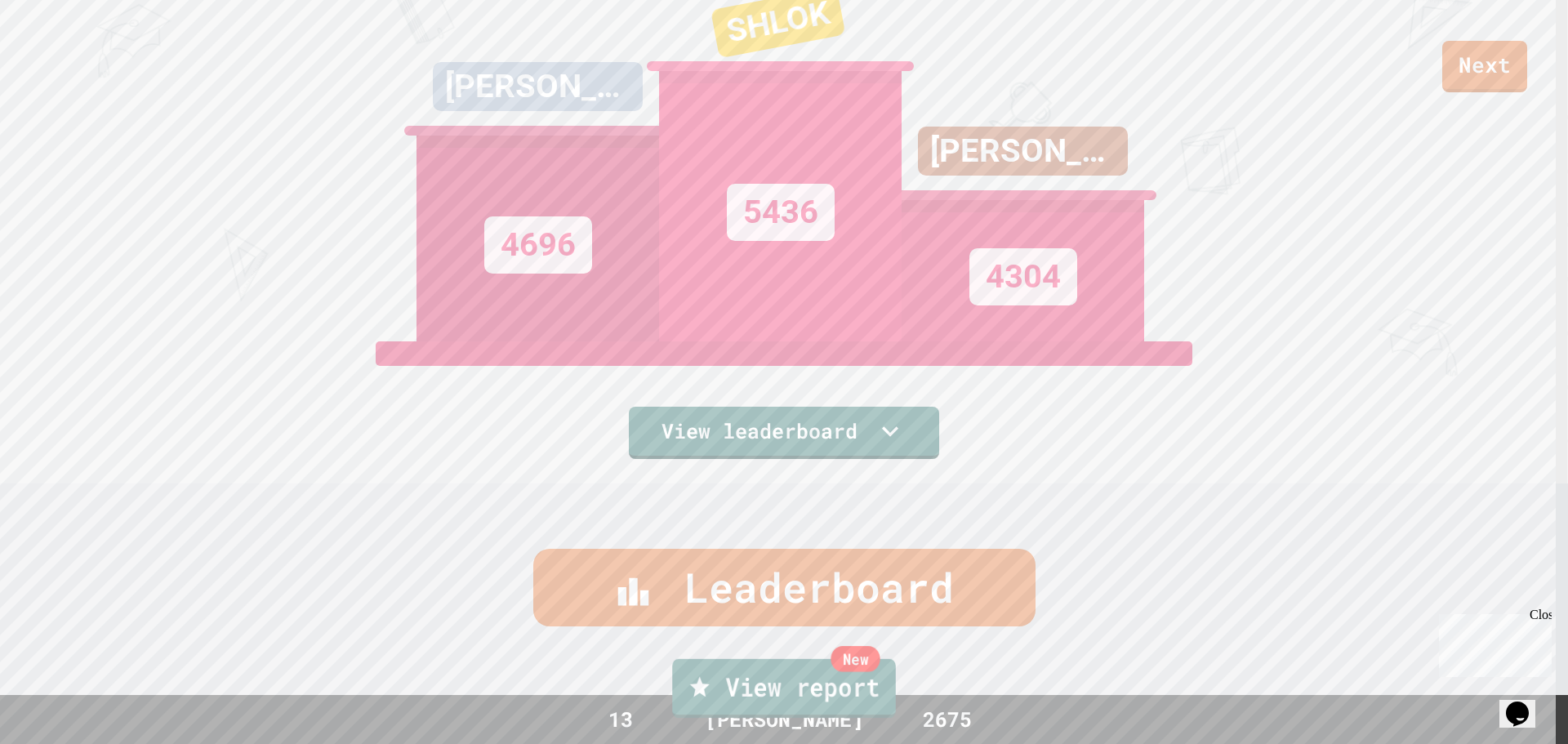
click at [783, 689] on link "New View report" at bounding box center [784, 688] width 223 height 59
